Goal: Task Accomplishment & Management: Manage account settings

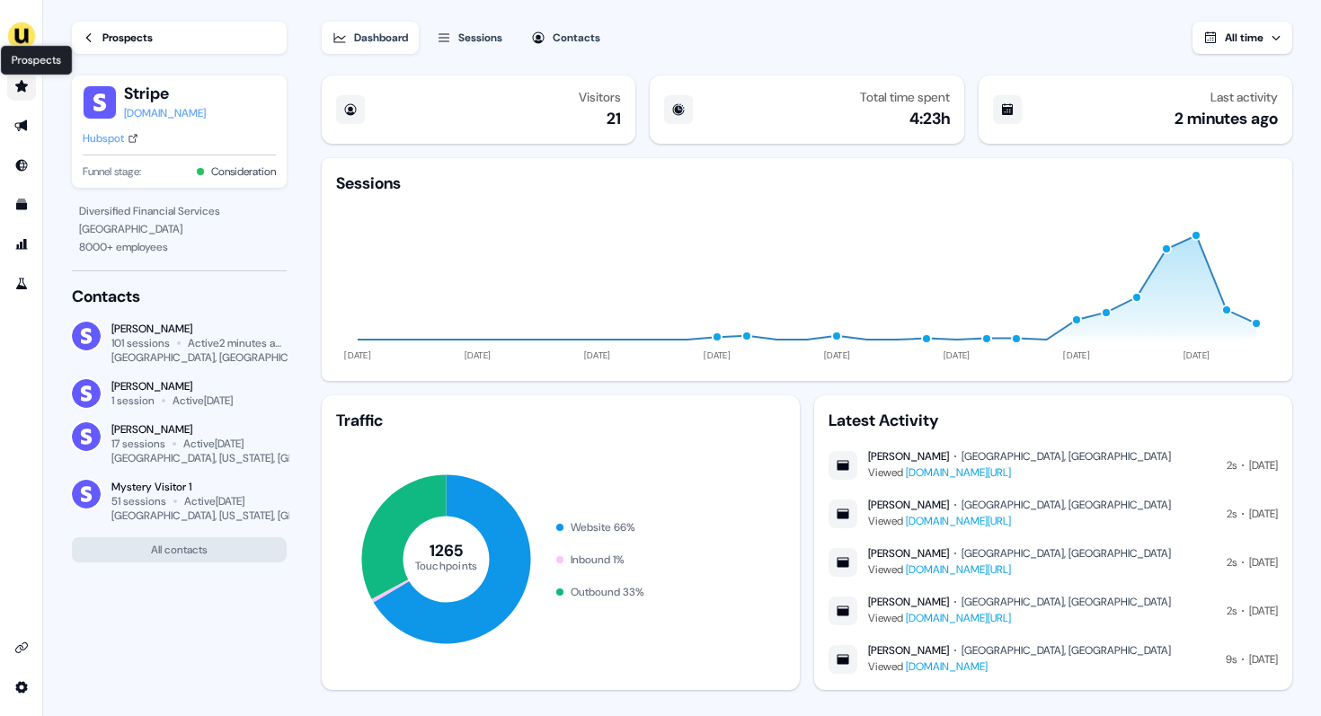
click at [24, 84] on icon "Go to prospects" at bounding box center [21, 86] width 14 height 14
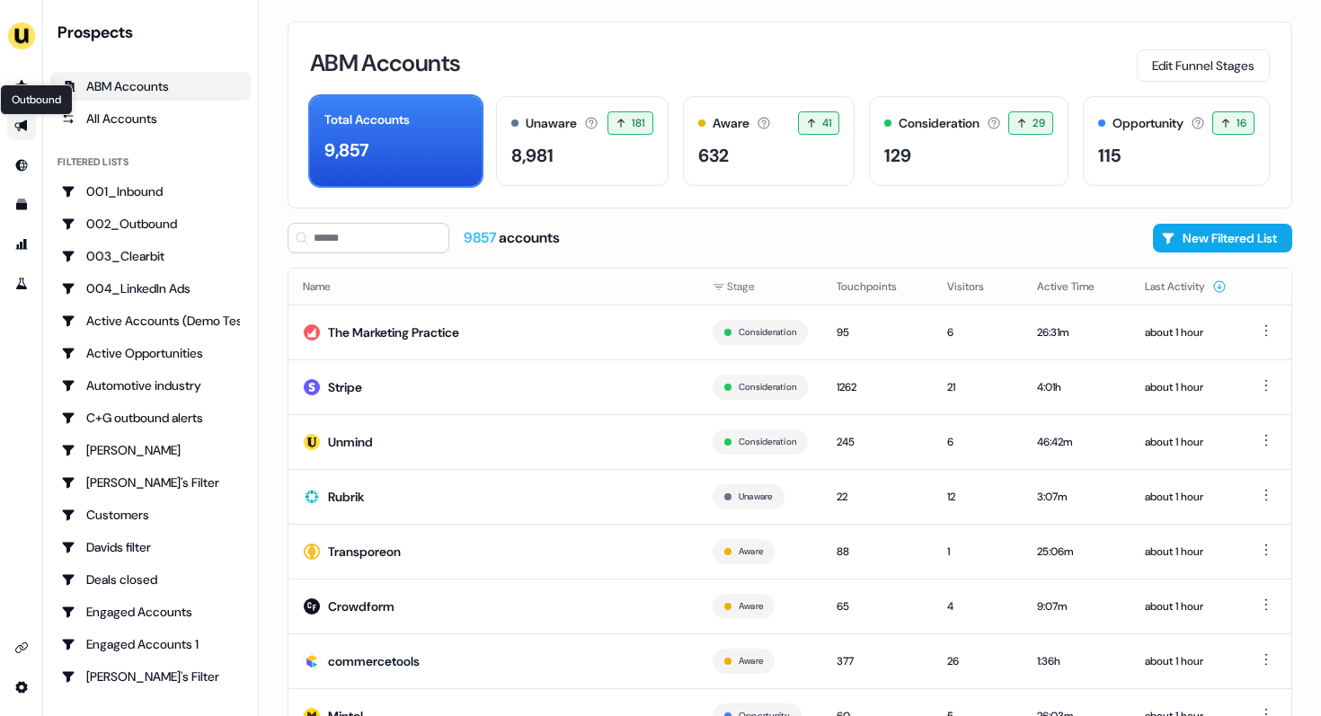
click at [21, 130] on icon "Go to outbound experience" at bounding box center [21, 126] width 14 height 14
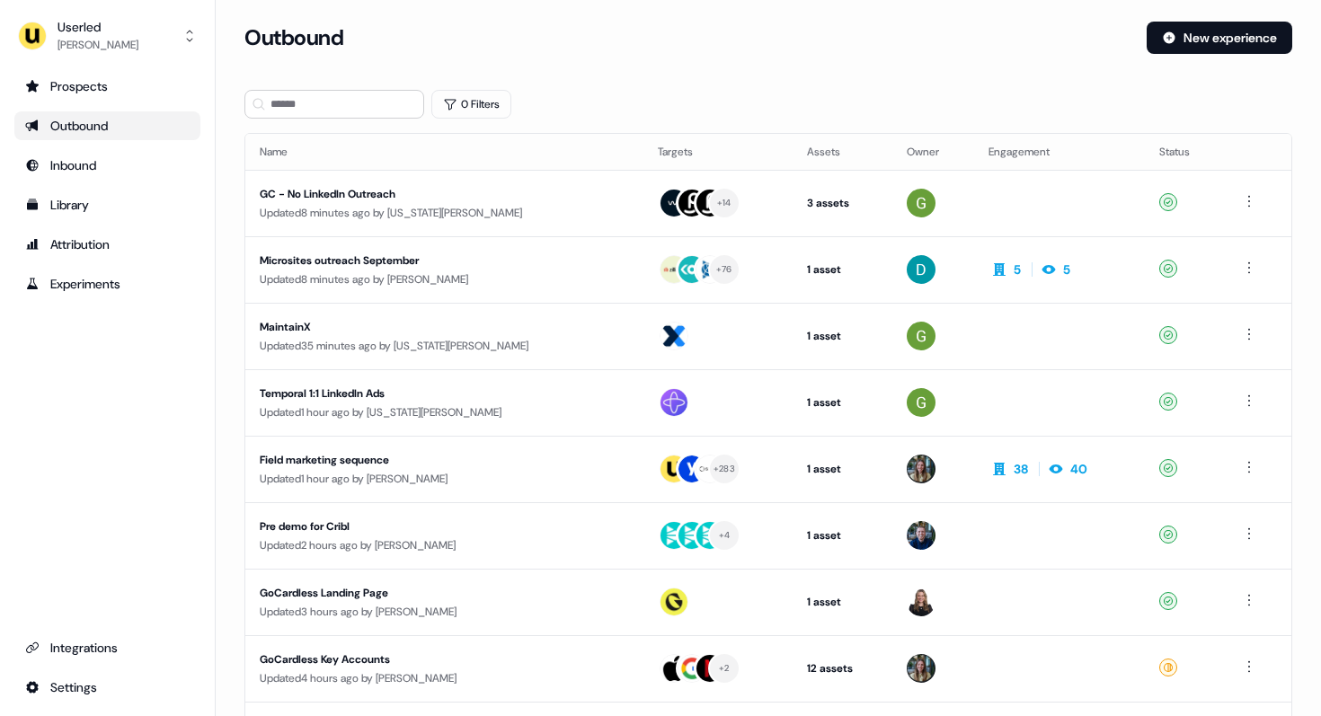
click at [84, 124] on div "Outbound" at bounding box center [107, 126] width 164 height 18
click at [1189, 41] on button "New experience" at bounding box center [1219, 38] width 146 height 32
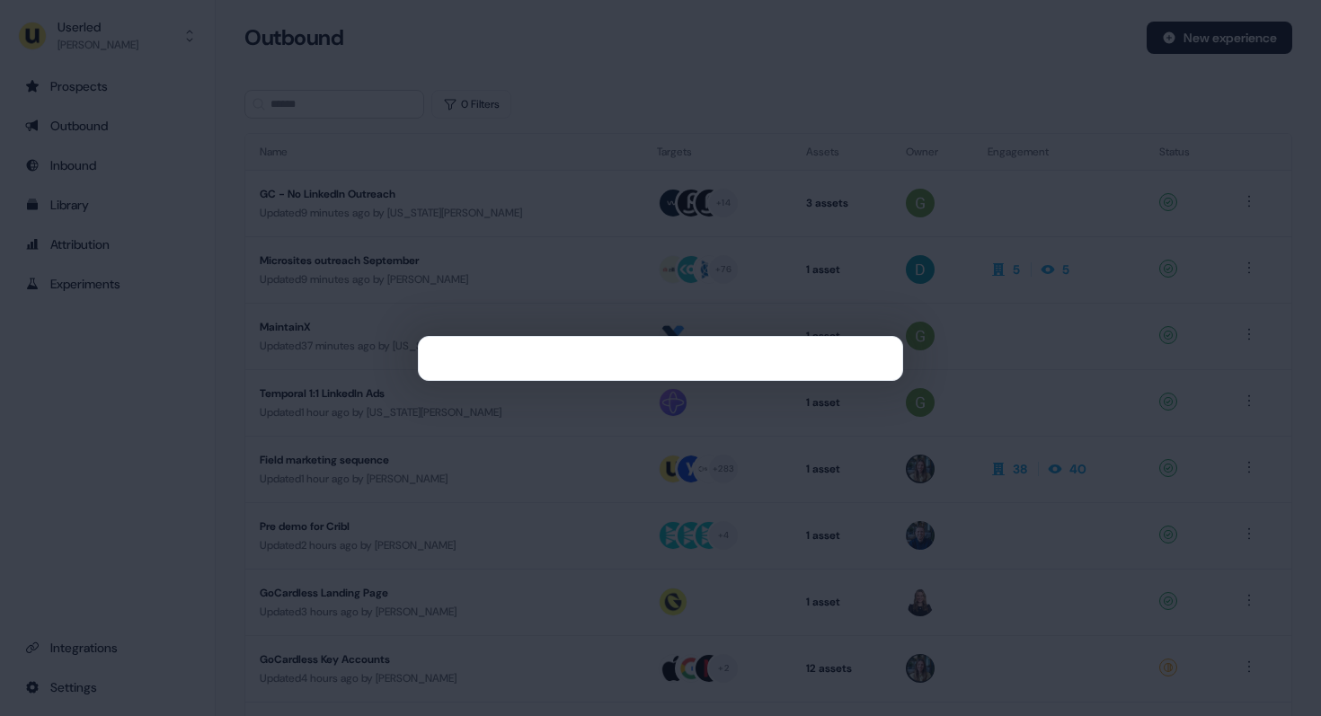
click at [585, 141] on div at bounding box center [660, 358] width 1321 height 716
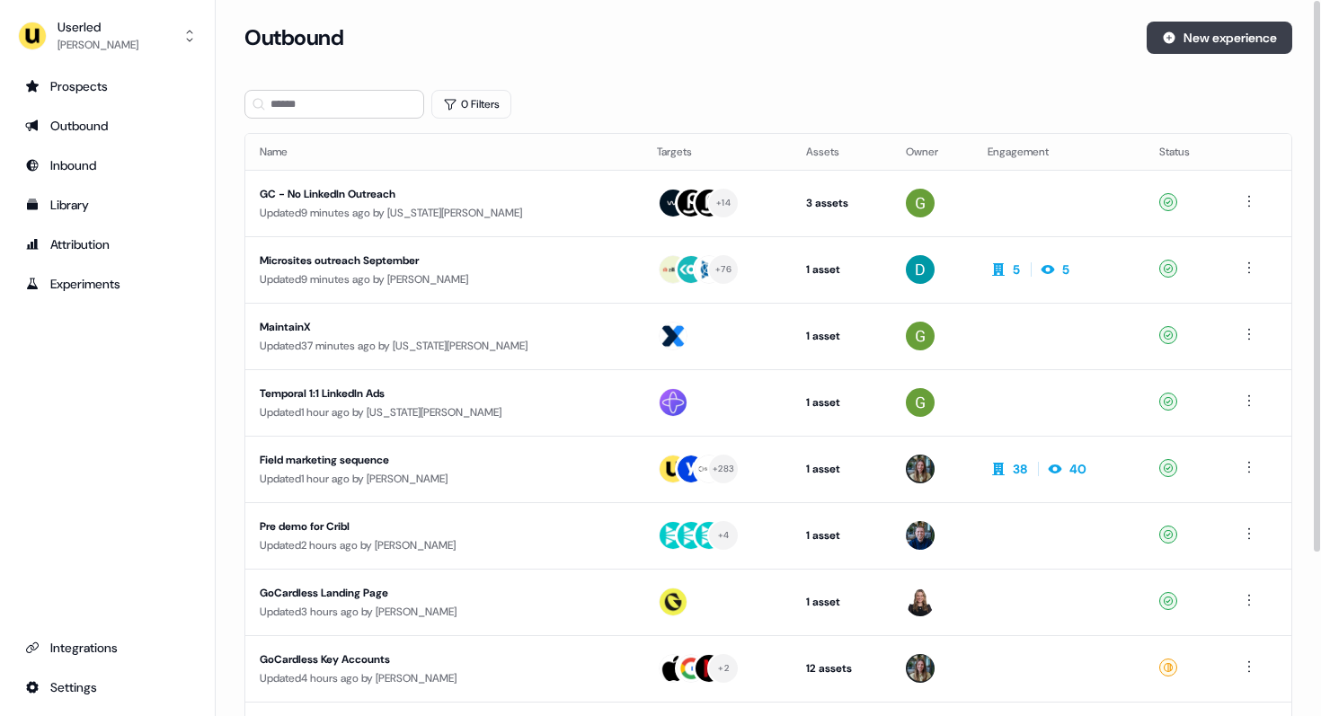
click at [1252, 35] on button "New experience" at bounding box center [1219, 38] width 146 height 32
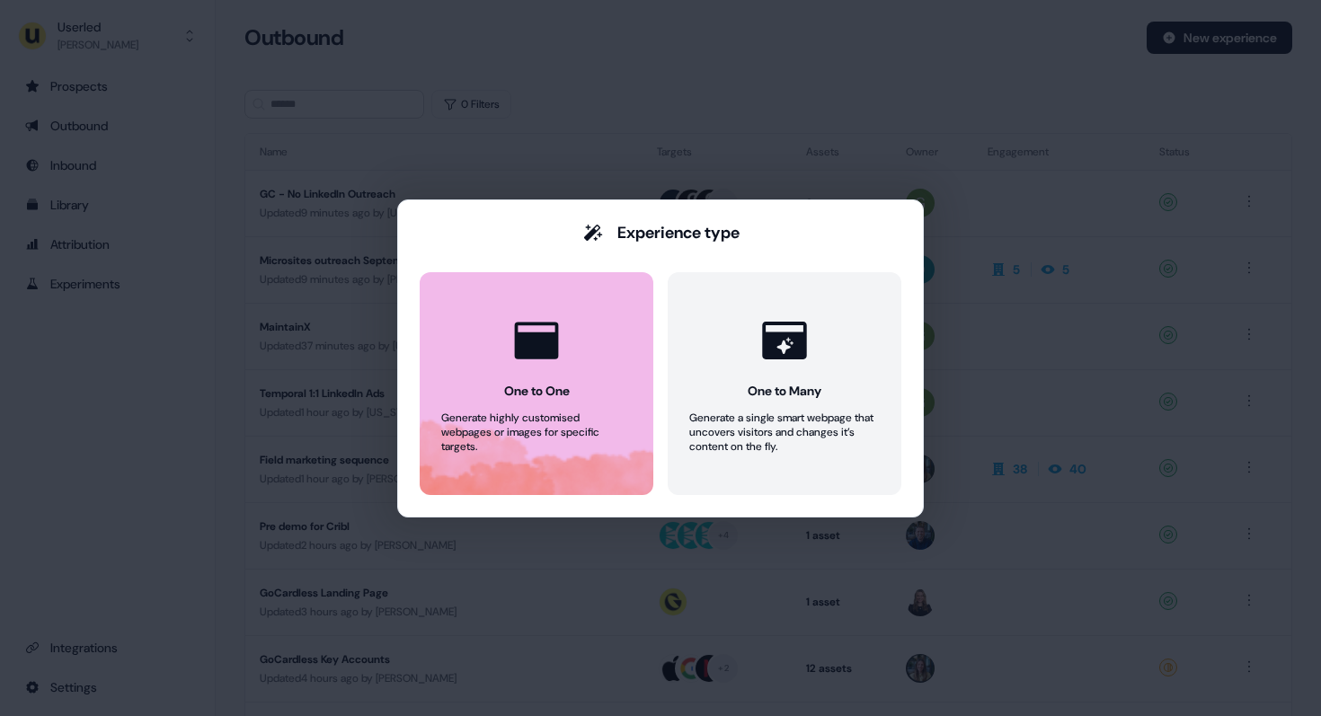
click at [607, 370] on button "One to One Generate highly customised webpages or images for specific targets." at bounding box center [537, 383] width 234 height 223
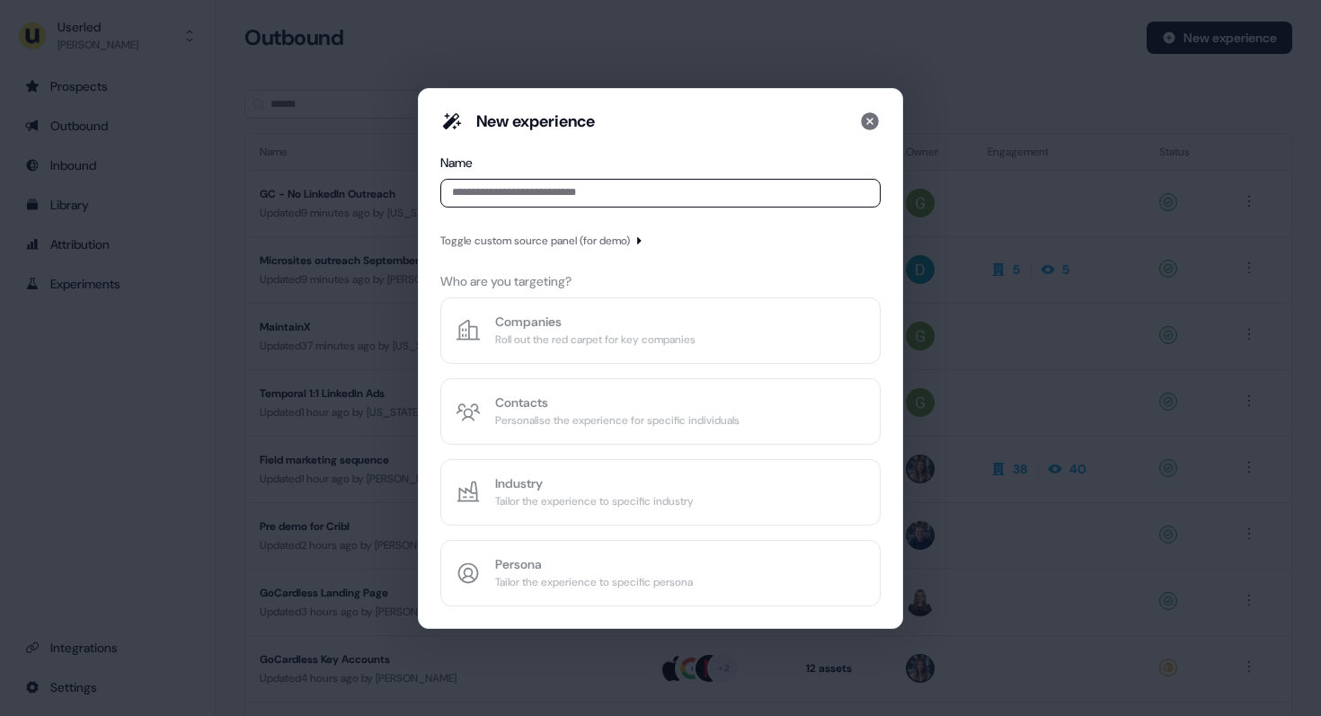
click at [912, 102] on div "New experience Name Toggle custom source panel (for demo) Who are you targeting…" at bounding box center [660, 358] width 1321 height 716
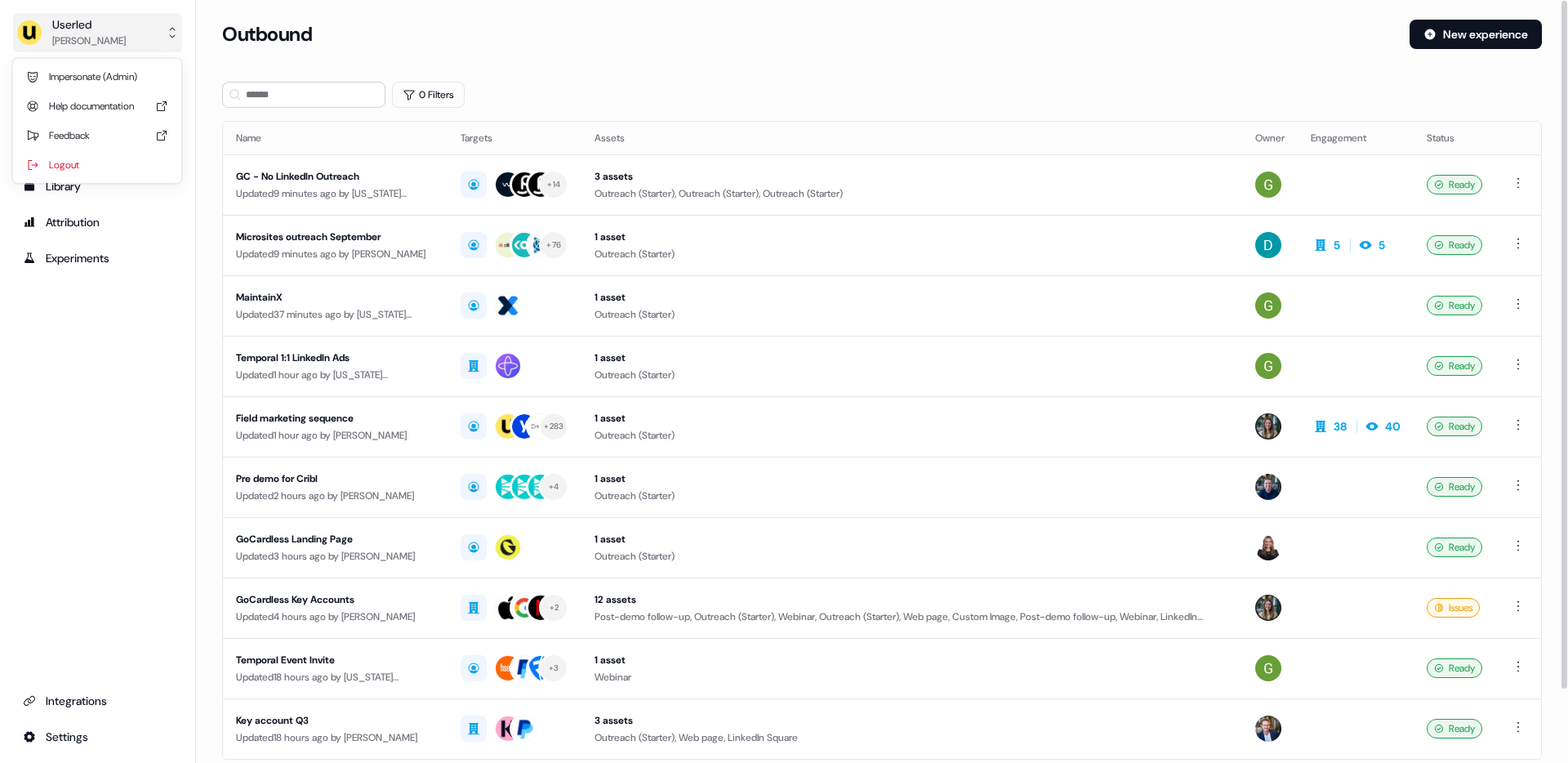
click at [113, 42] on div "[PERSON_NAME]" at bounding box center [88, 41] width 74 height 16
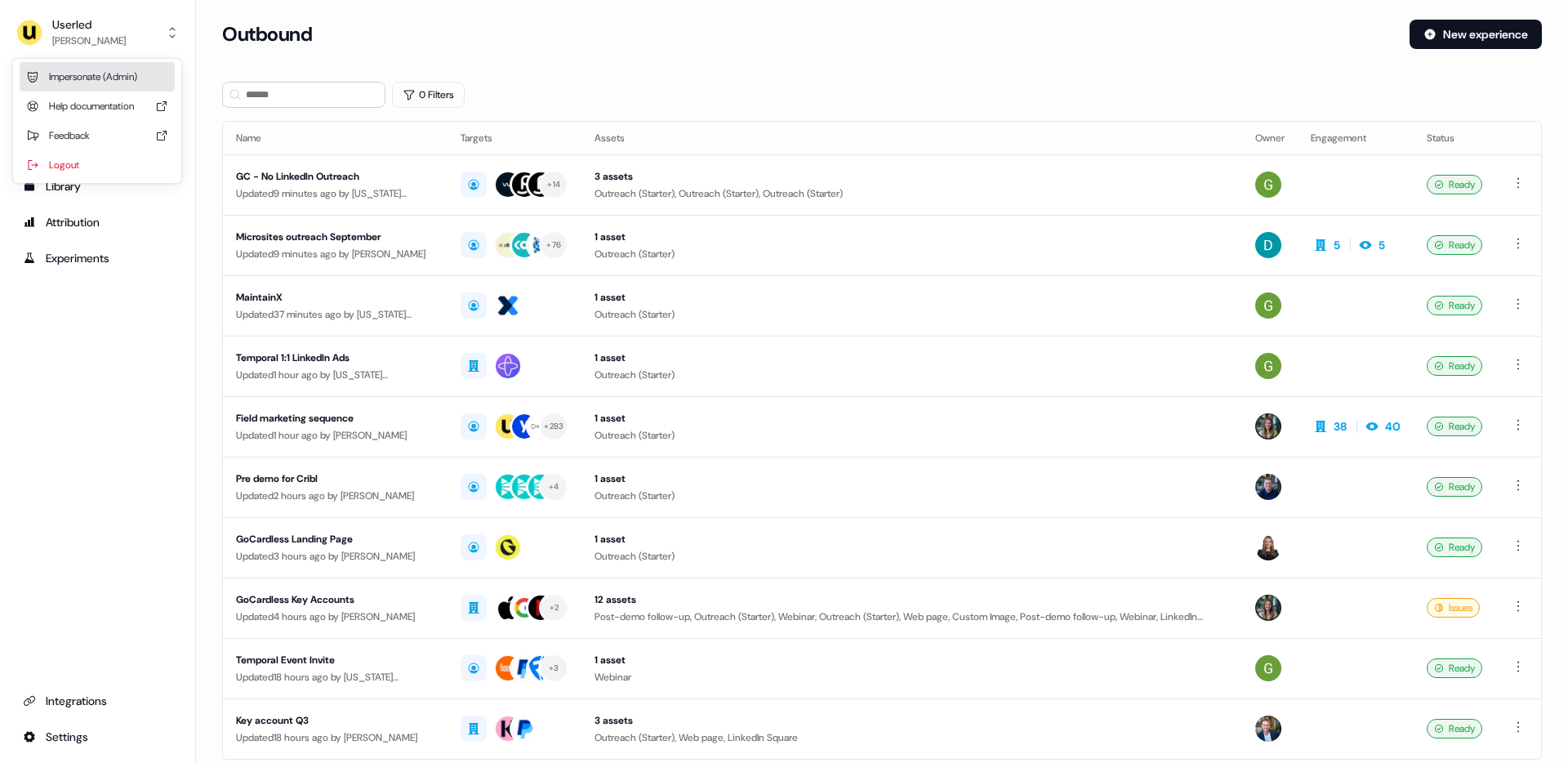
click at [104, 70] on div "Impersonate (Admin)" at bounding box center [97, 76] width 155 height 29
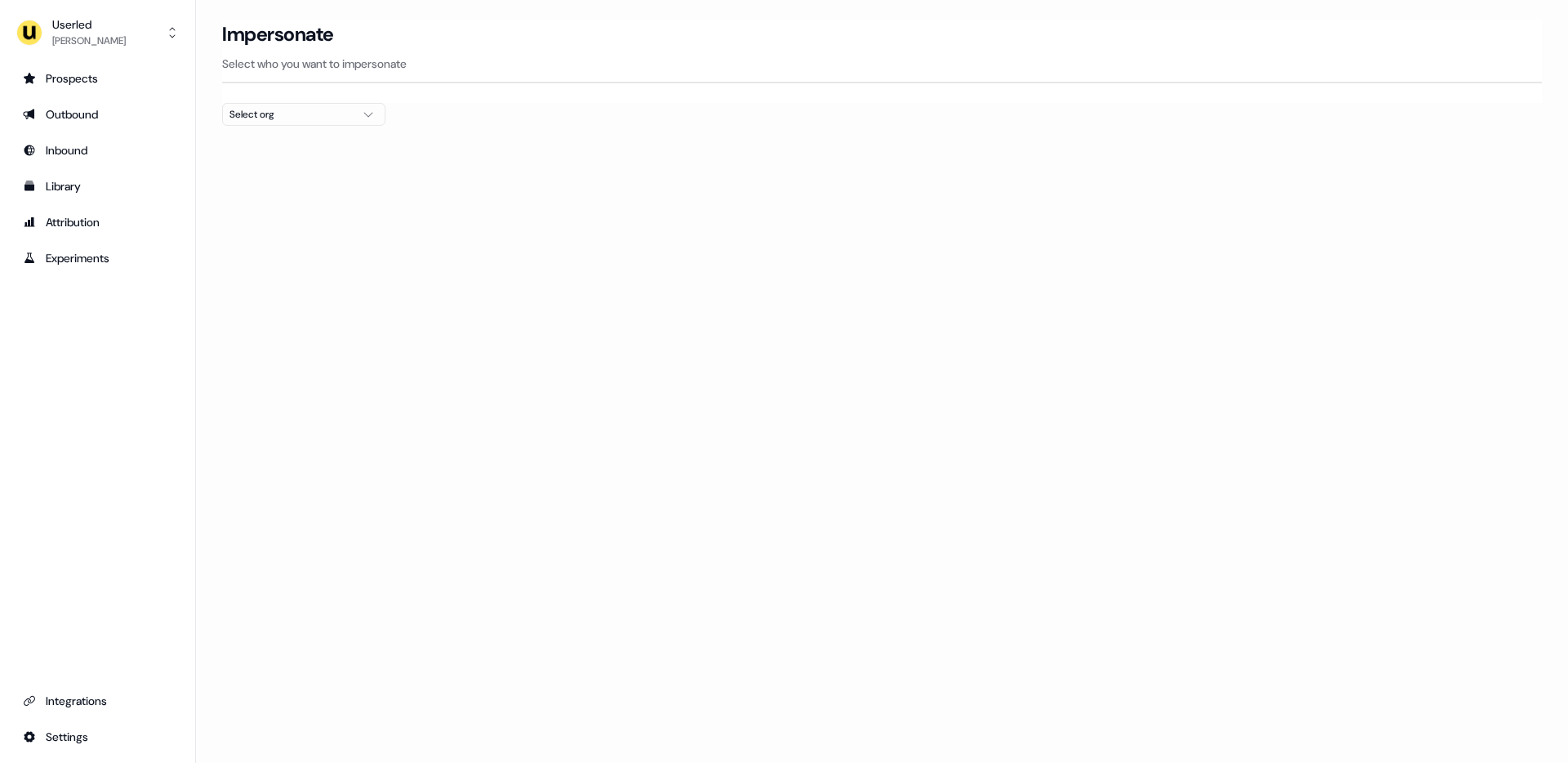
click at [350, 111] on div "Select org" at bounding box center [290, 115] width 123 height 16
type input "***"
click at [288, 169] on div "Kpler" at bounding box center [304, 173] width 162 height 26
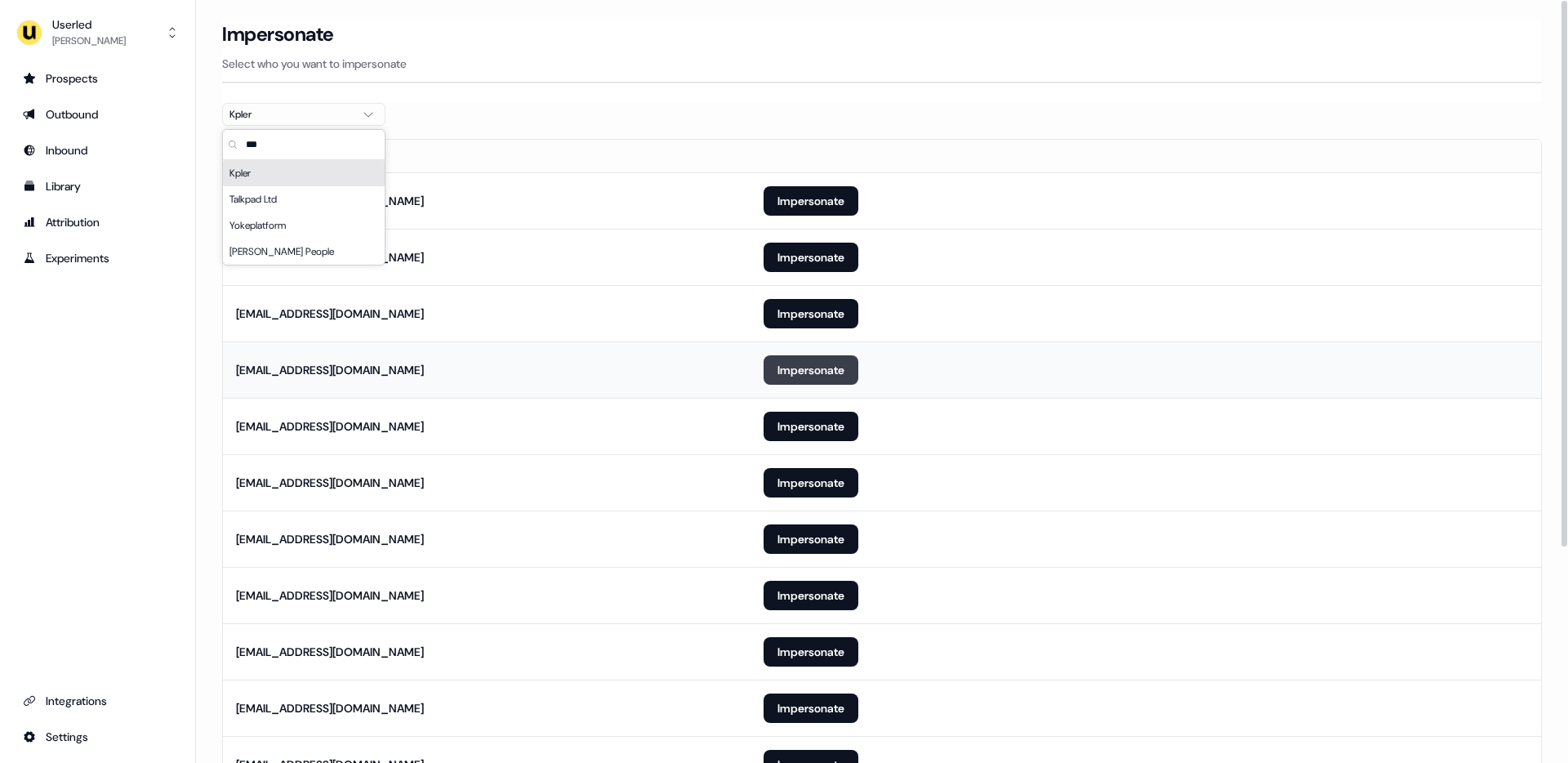
click at [803, 375] on button "Impersonate" at bounding box center [811, 370] width 95 height 29
